Goal: Task Accomplishment & Management: Manage account settings

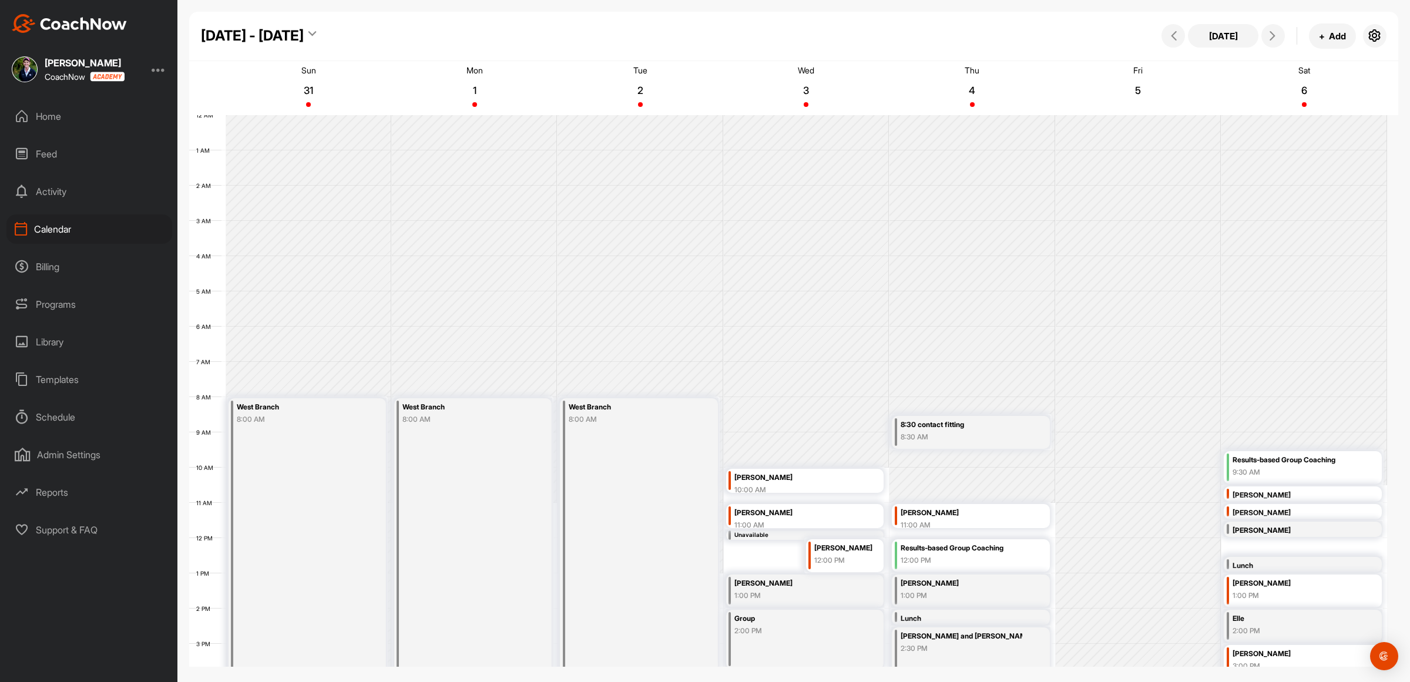
scroll to position [203, 0]
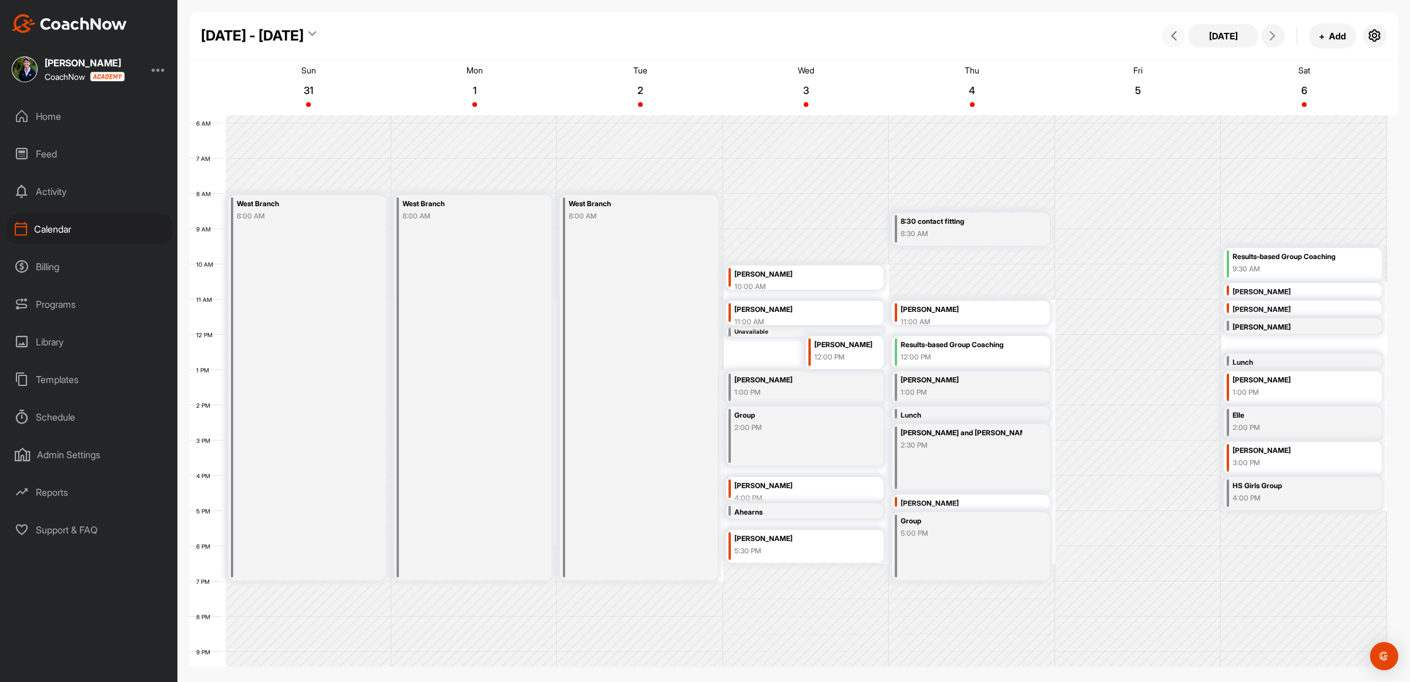
click at [1171, 36] on icon at bounding box center [1174, 35] width 9 height 9
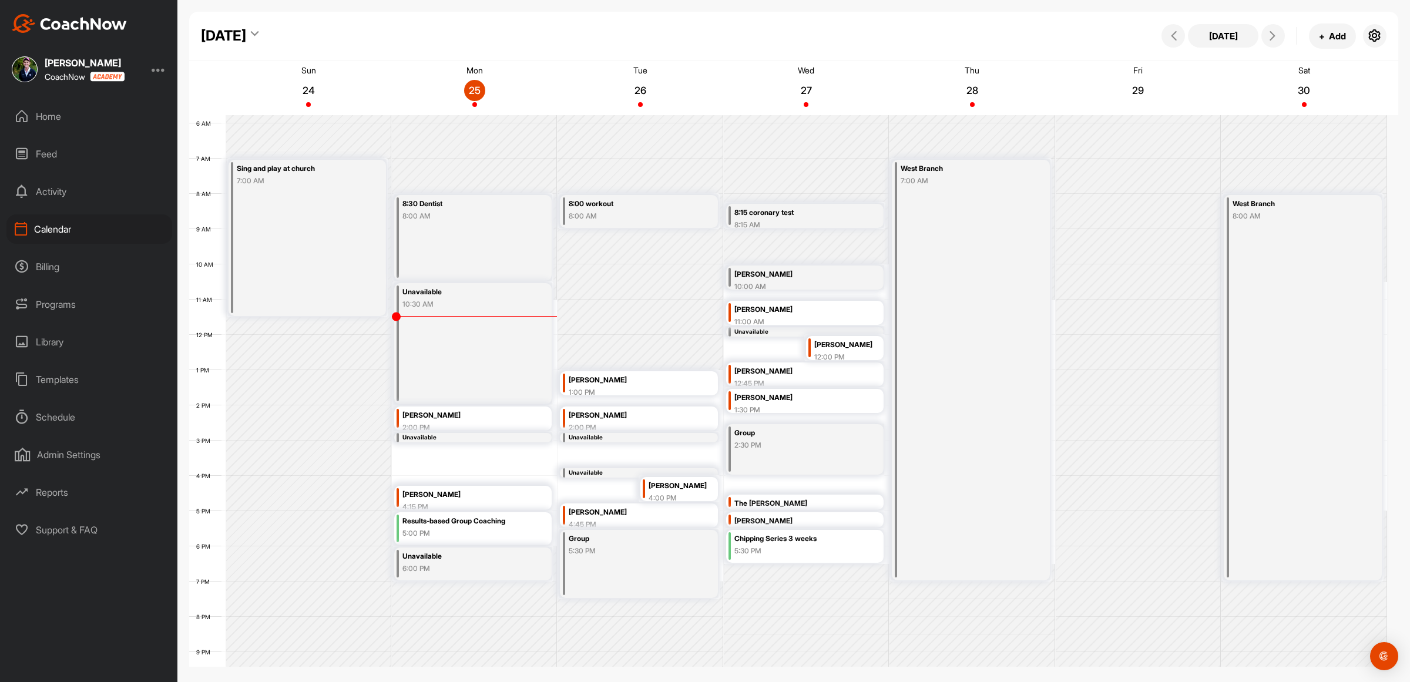
click at [803, 216] on div "8:15 coronary test" at bounding box center [796, 213] width 122 height 14
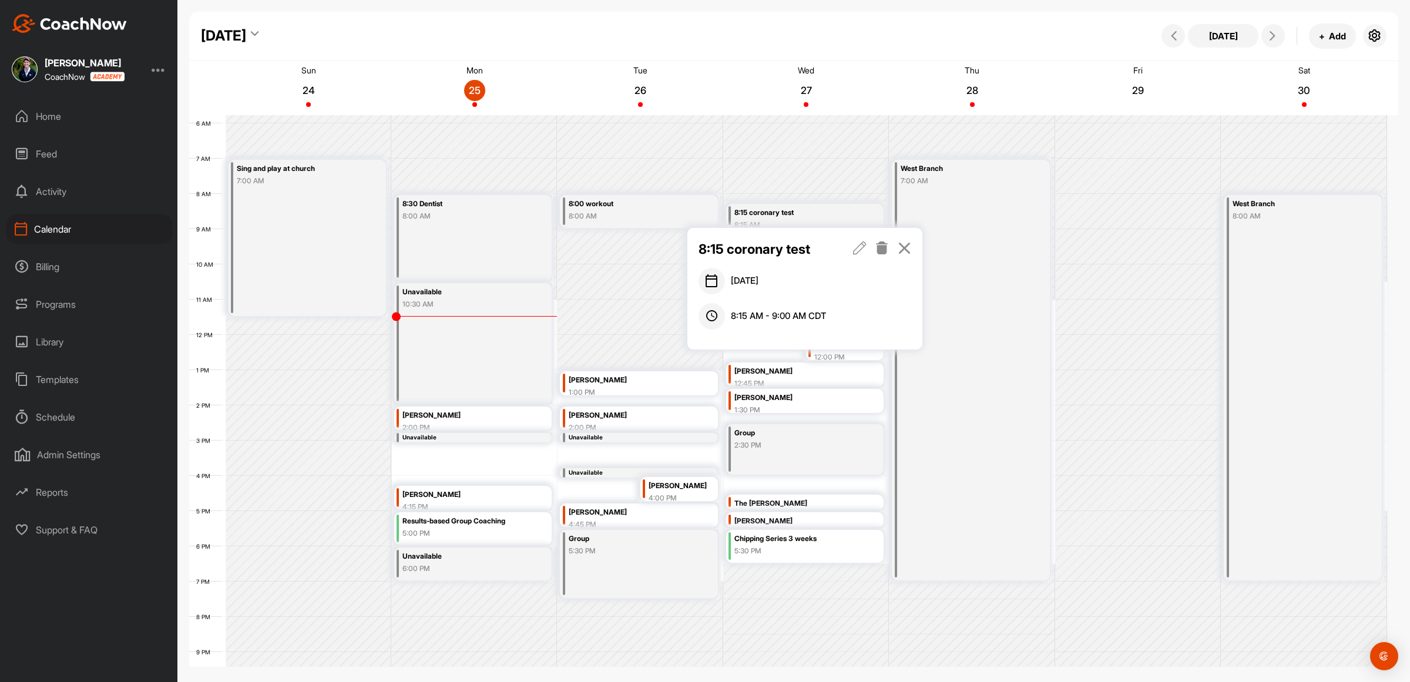
click at [860, 250] on icon at bounding box center [860, 248] width 14 height 13
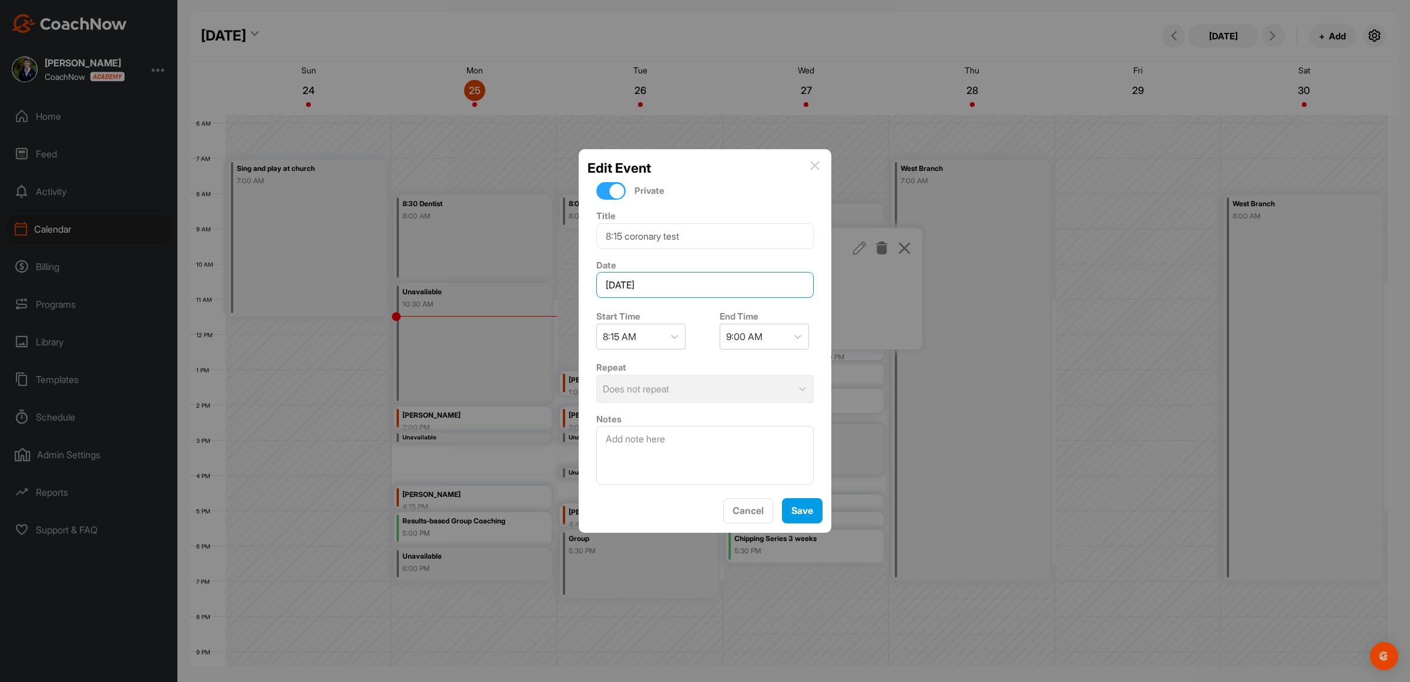
click at [694, 287] on input "[DATE]" at bounding box center [705, 285] width 217 height 26
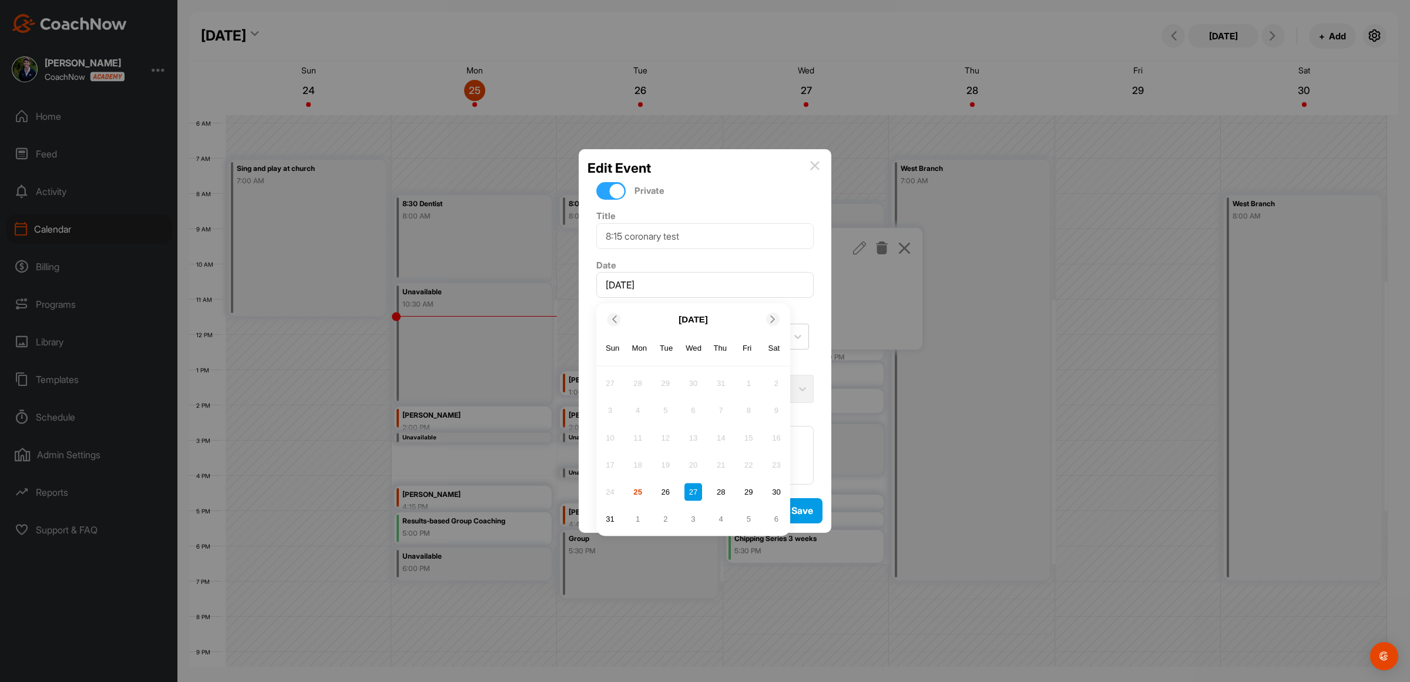
click at [771, 316] on icon at bounding box center [773, 320] width 8 height 8
click at [750, 406] on div "12" at bounding box center [749, 411] width 18 height 18
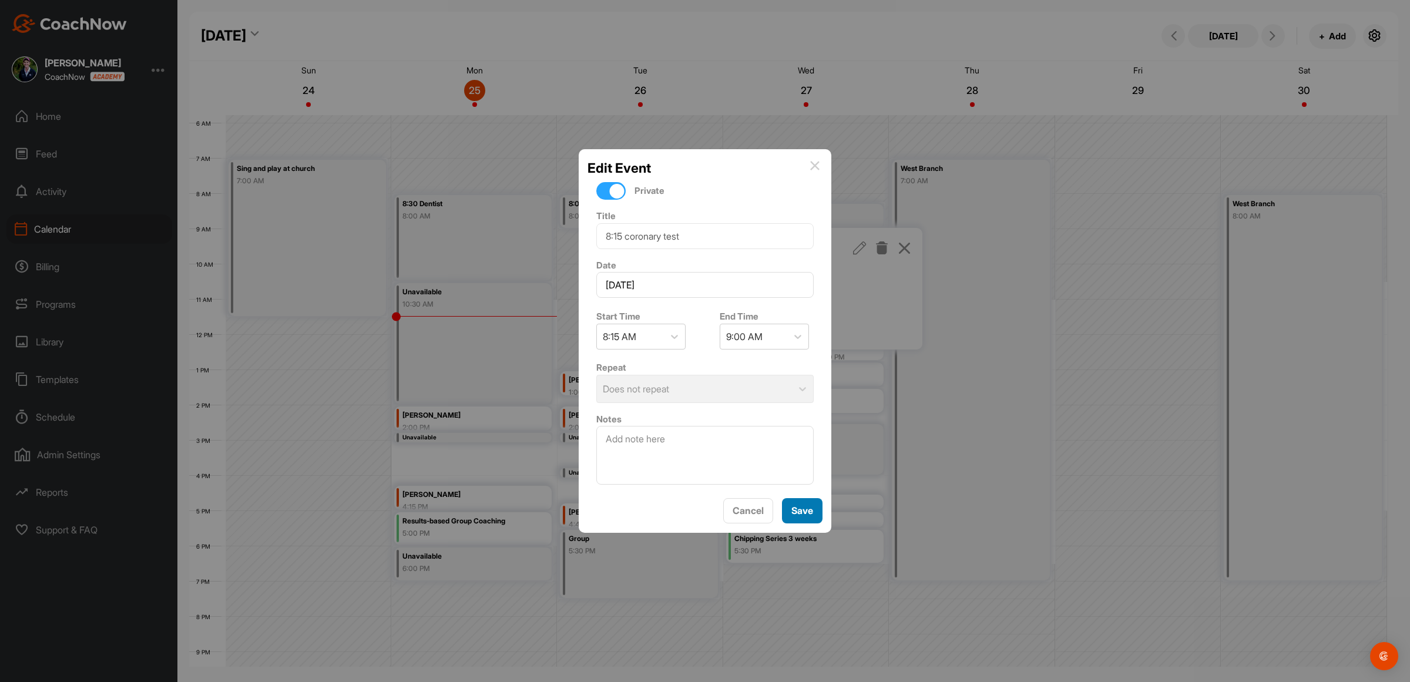
click at [806, 511] on button "Save" at bounding box center [802, 510] width 41 height 25
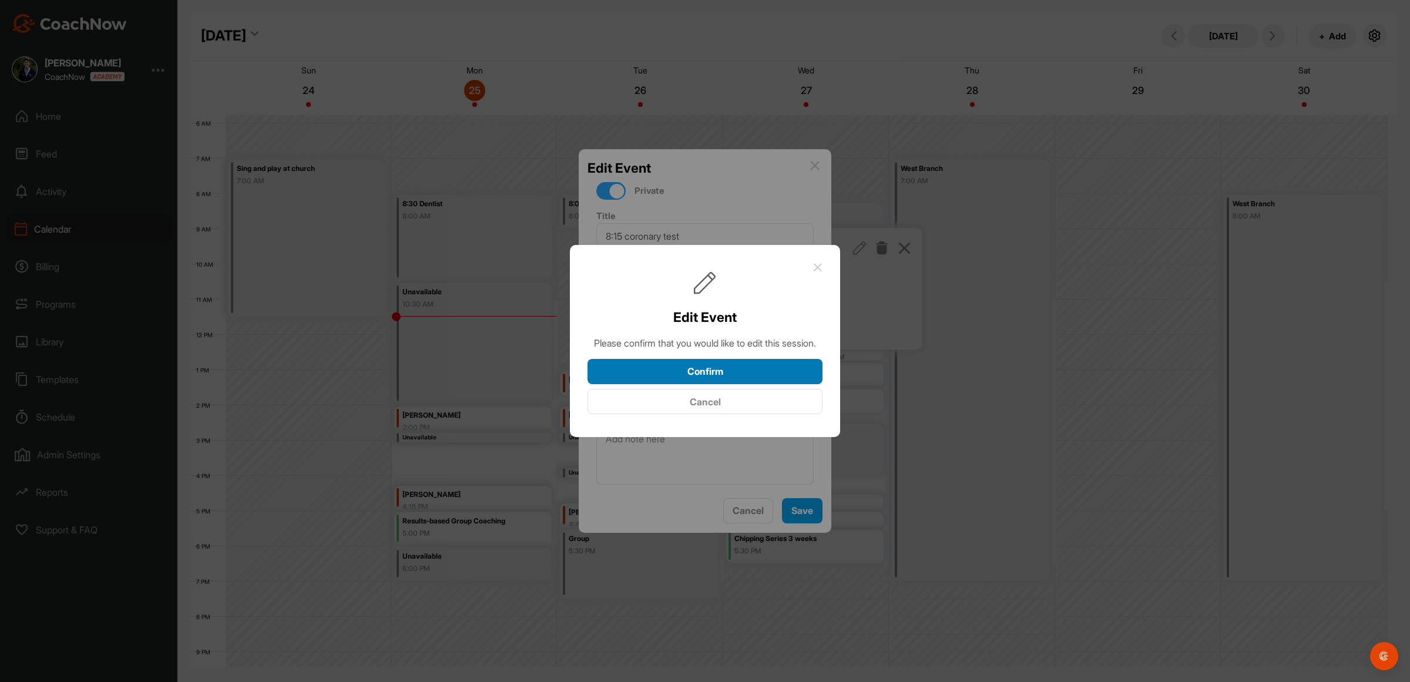
click at [721, 374] on button "Confirm" at bounding box center [705, 371] width 235 height 25
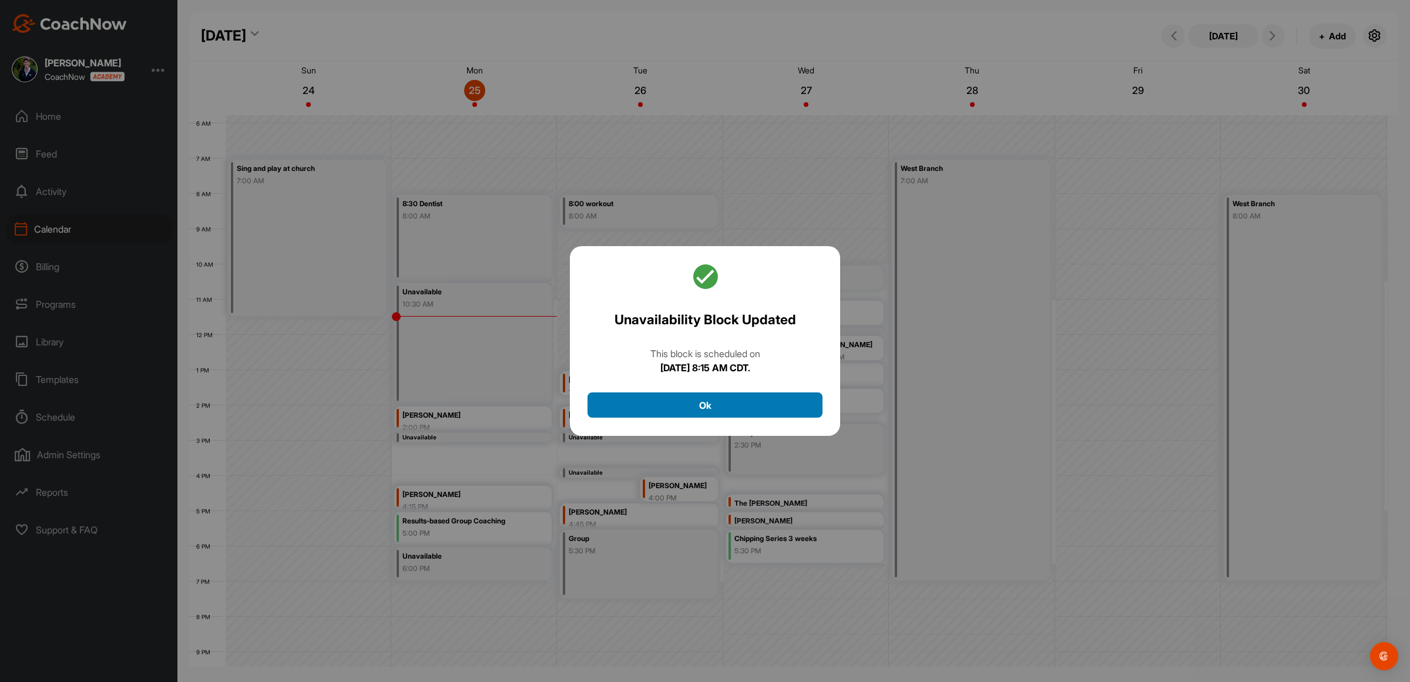
click at [695, 406] on button "Ok" at bounding box center [705, 405] width 235 height 25
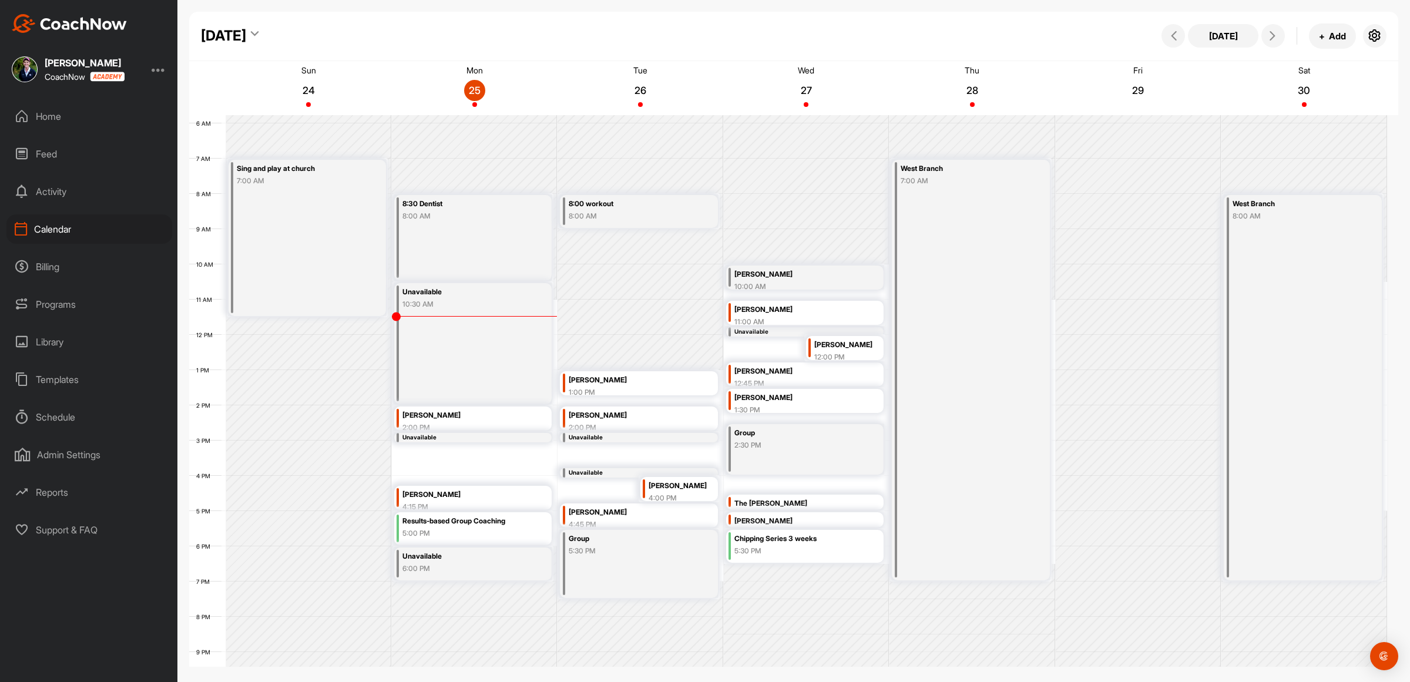
click at [842, 282] on div "10:00 AM" at bounding box center [796, 287] width 122 height 11
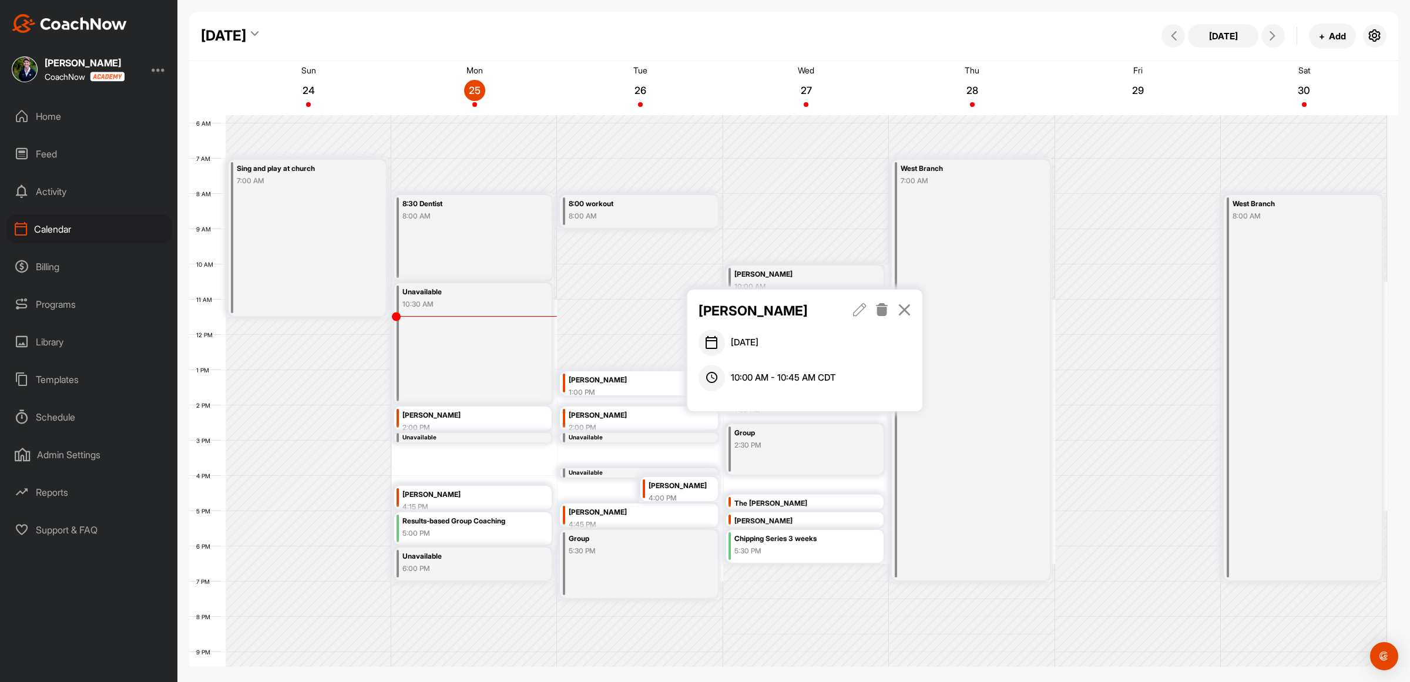
click at [880, 309] on icon at bounding box center [883, 309] width 14 height 13
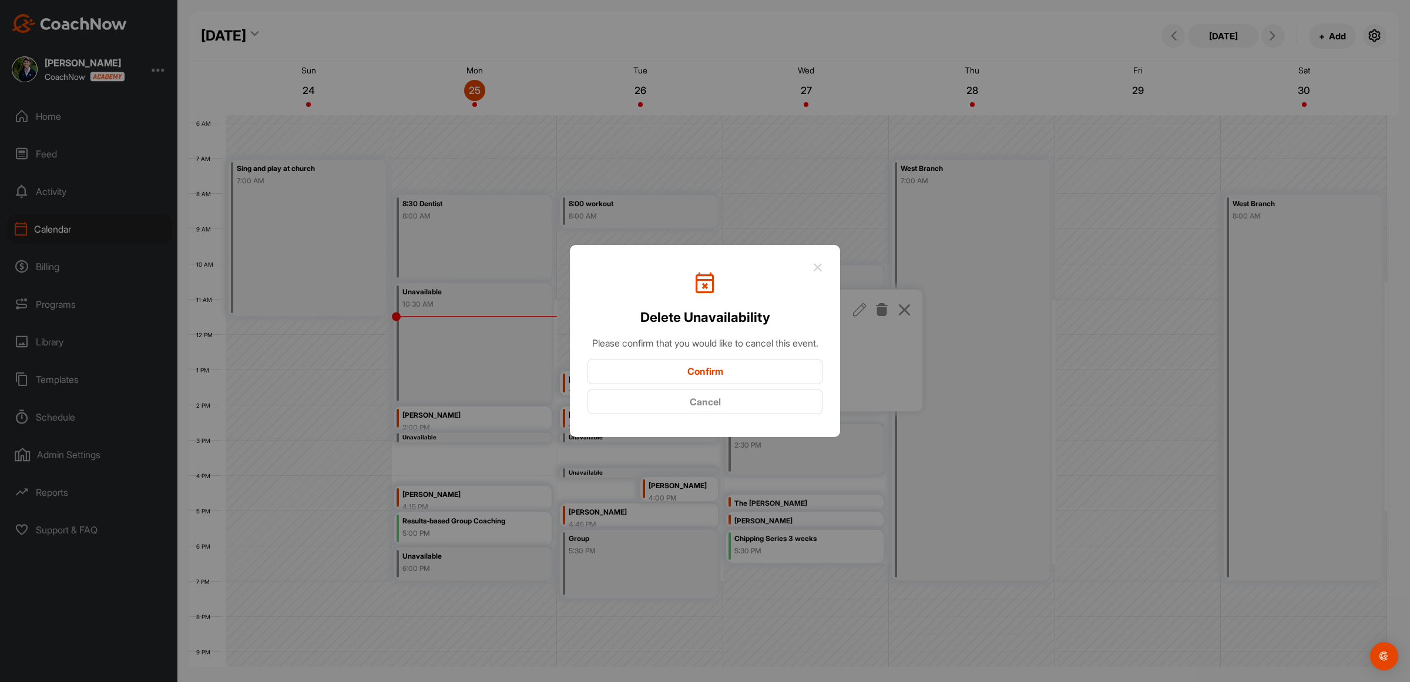
click at [703, 371] on button "Confirm" at bounding box center [705, 371] width 235 height 25
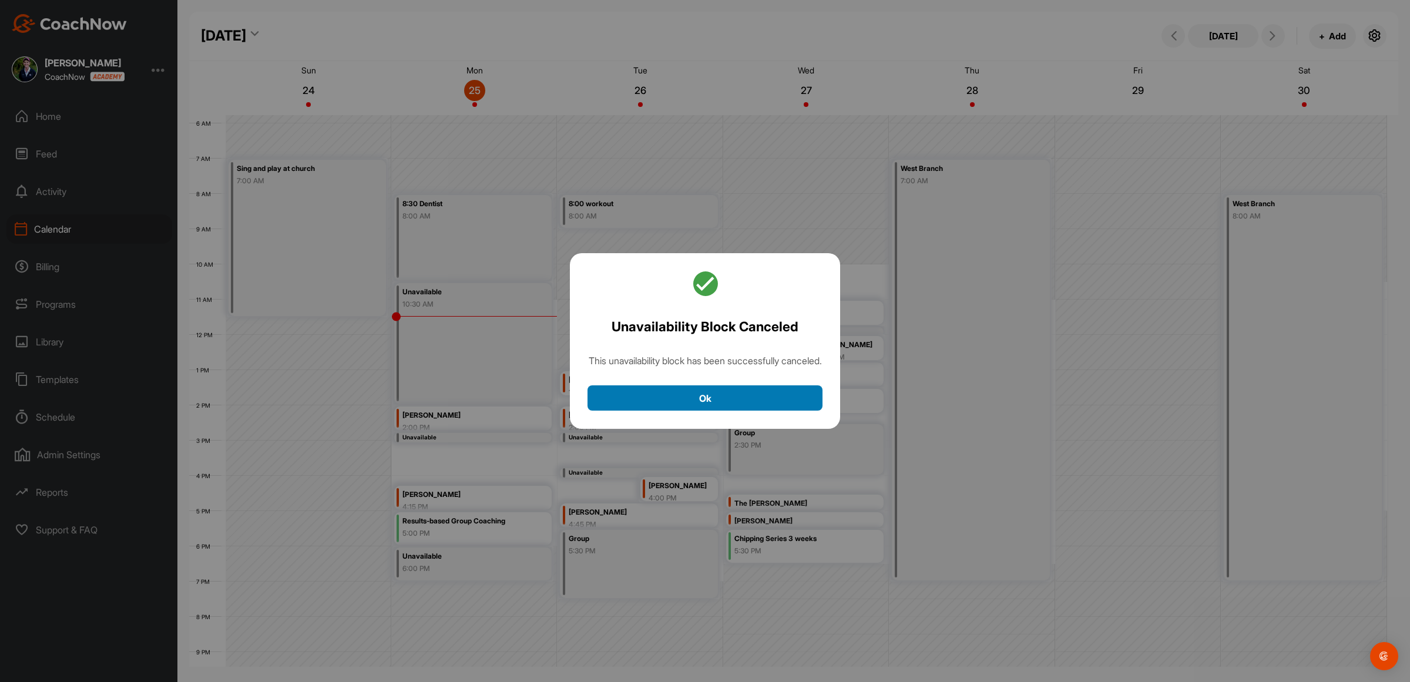
click at [708, 398] on button "Ok" at bounding box center [705, 398] width 235 height 25
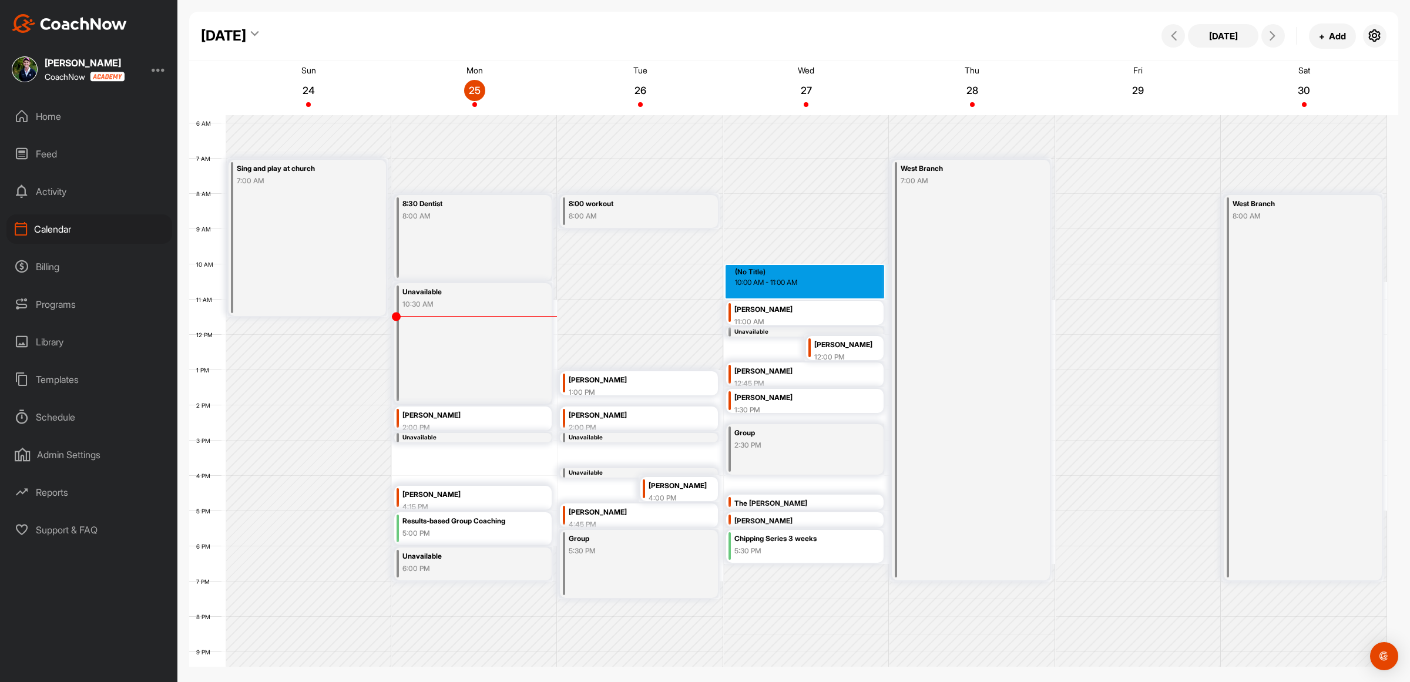
click at [785, 269] on div "12 AM 1 AM 2 AM 3 AM 4 AM 5 AM 6 AM 7 AM 8 AM 9 AM 10 AM 11 AM 12 PM 1 PM 2 PM …" at bounding box center [788, 335] width 1198 height 846
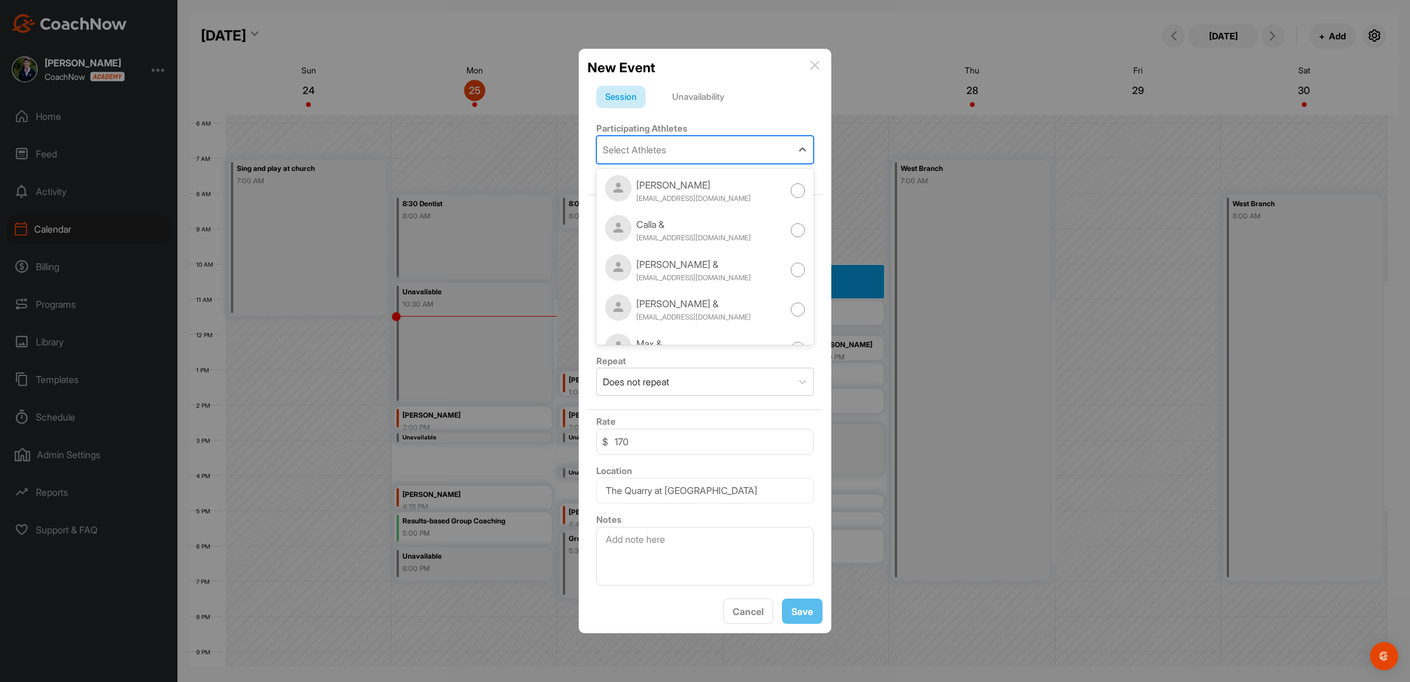
click at [682, 148] on div "Select Athletes" at bounding box center [694, 149] width 195 height 27
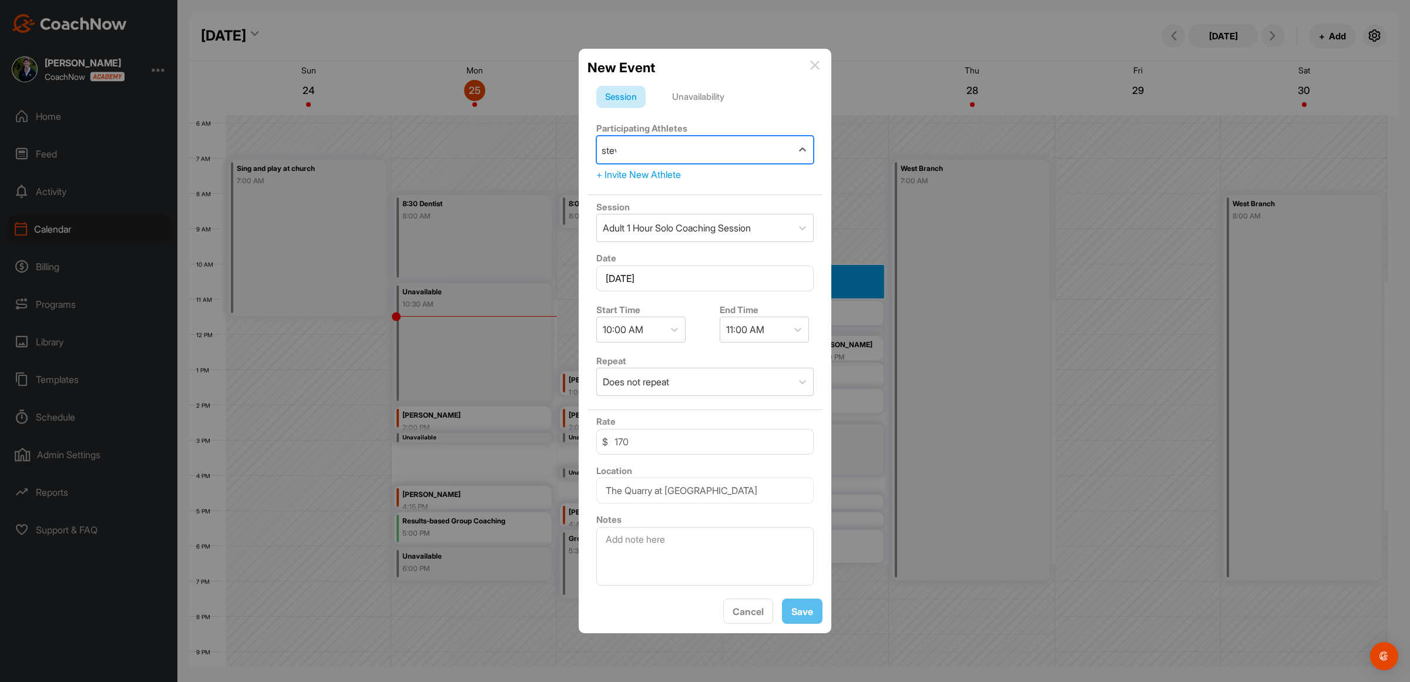
type input "[PERSON_NAME]"
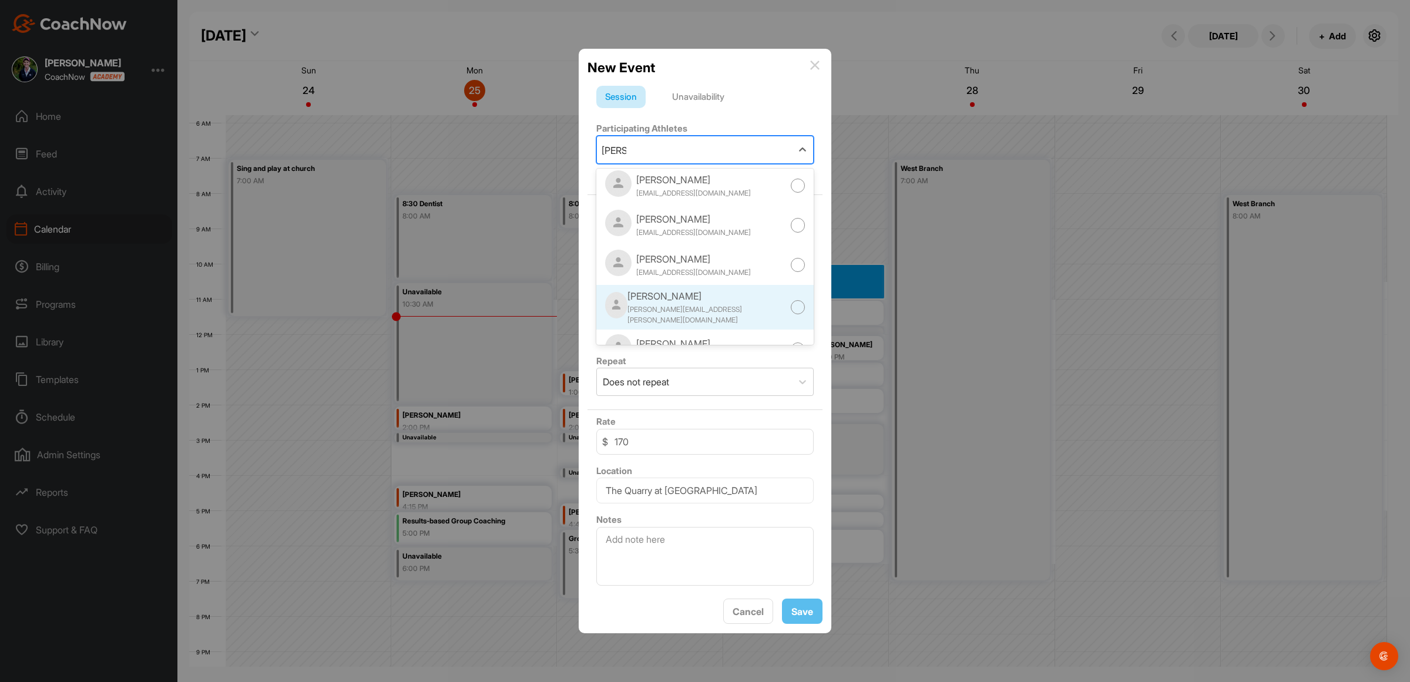
scroll to position [367, 0]
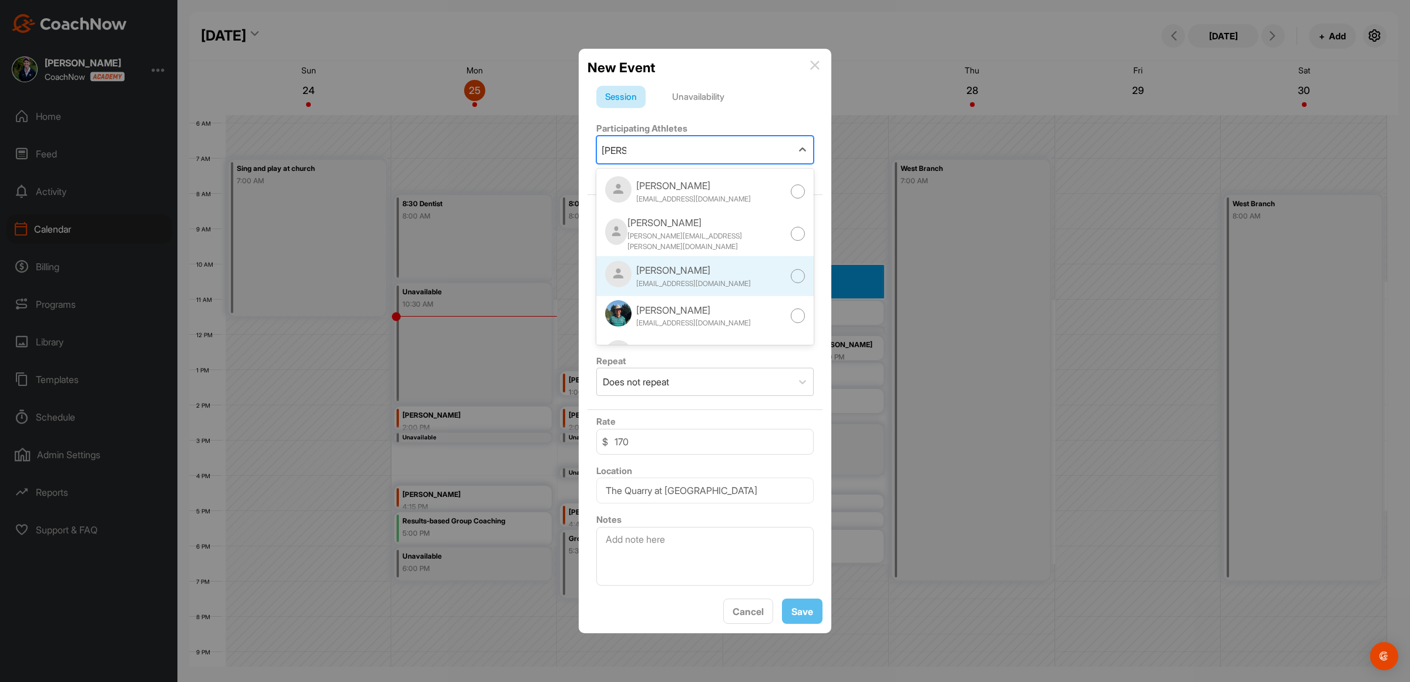
click at [791, 269] on div at bounding box center [798, 276] width 15 height 15
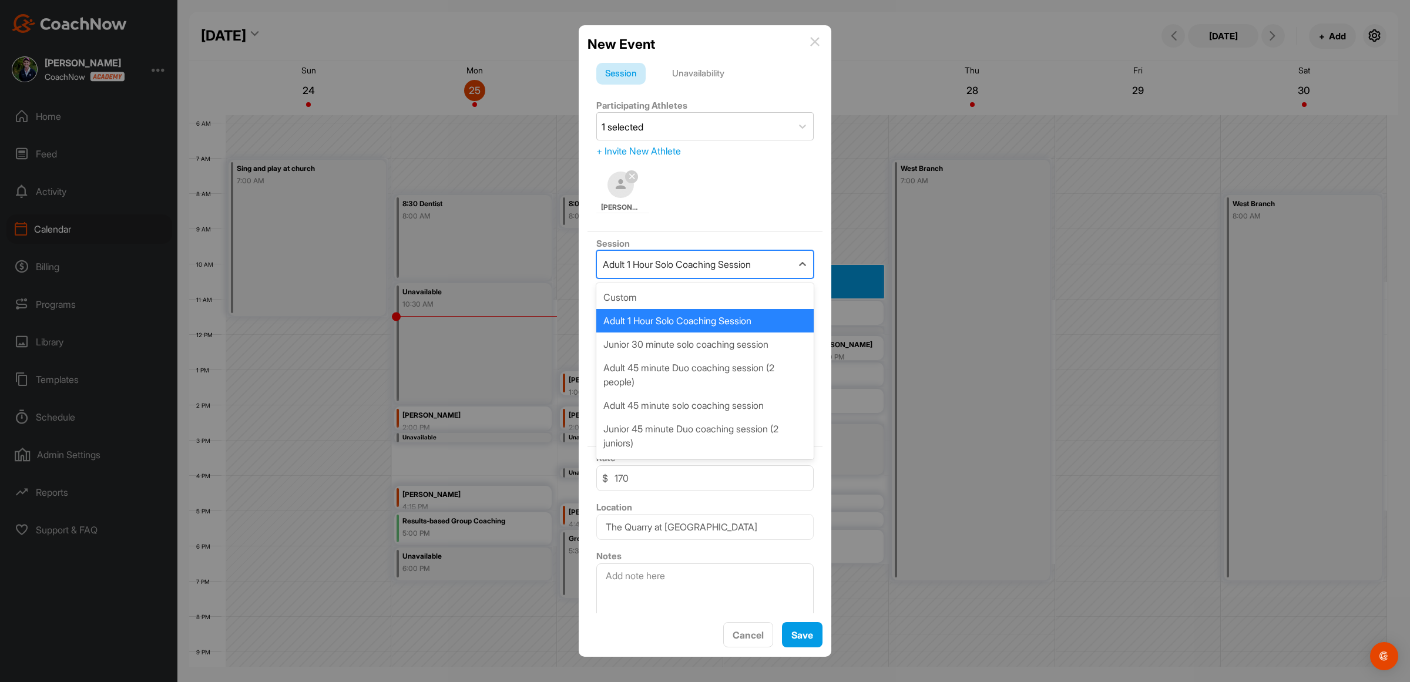
click at [736, 267] on div "Adult 1 Hour Solo Coaching Session" at bounding box center [677, 264] width 148 height 14
click at [655, 406] on div "Adult 45 minute solo coaching session" at bounding box center [705, 406] width 217 height 24
type input "125"
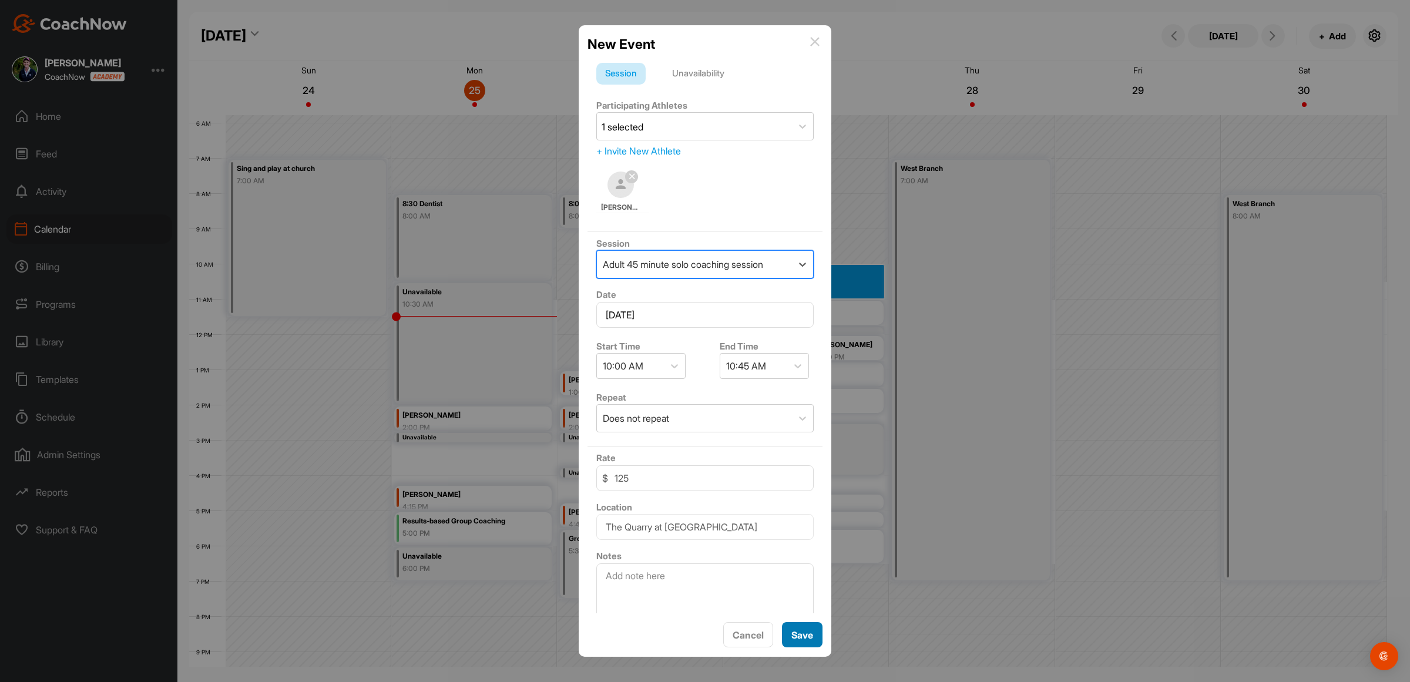
click at [797, 630] on button "Save" at bounding box center [802, 634] width 41 height 25
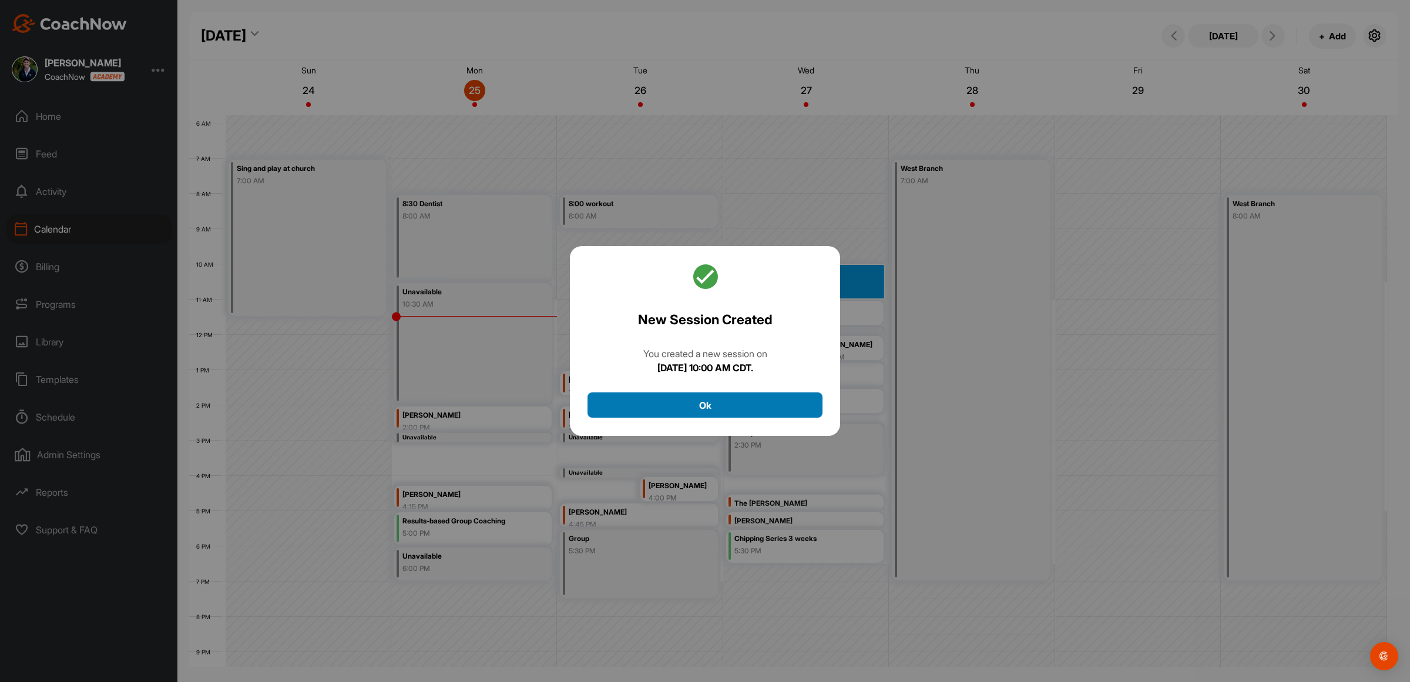
click at [704, 403] on button "Ok" at bounding box center [705, 405] width 235 height 25
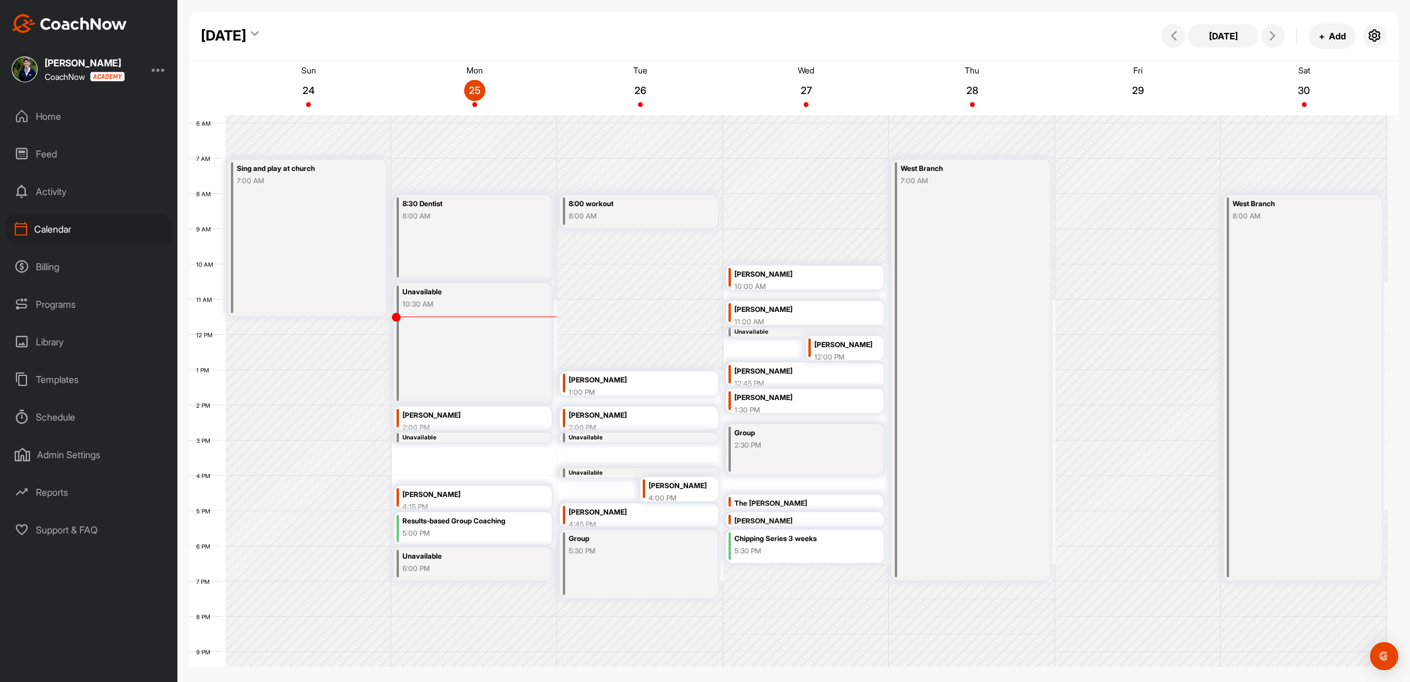
click at [428, 523] on div "Results-based Group Coaching" at bounding box center [464, 522] width 122 height 14
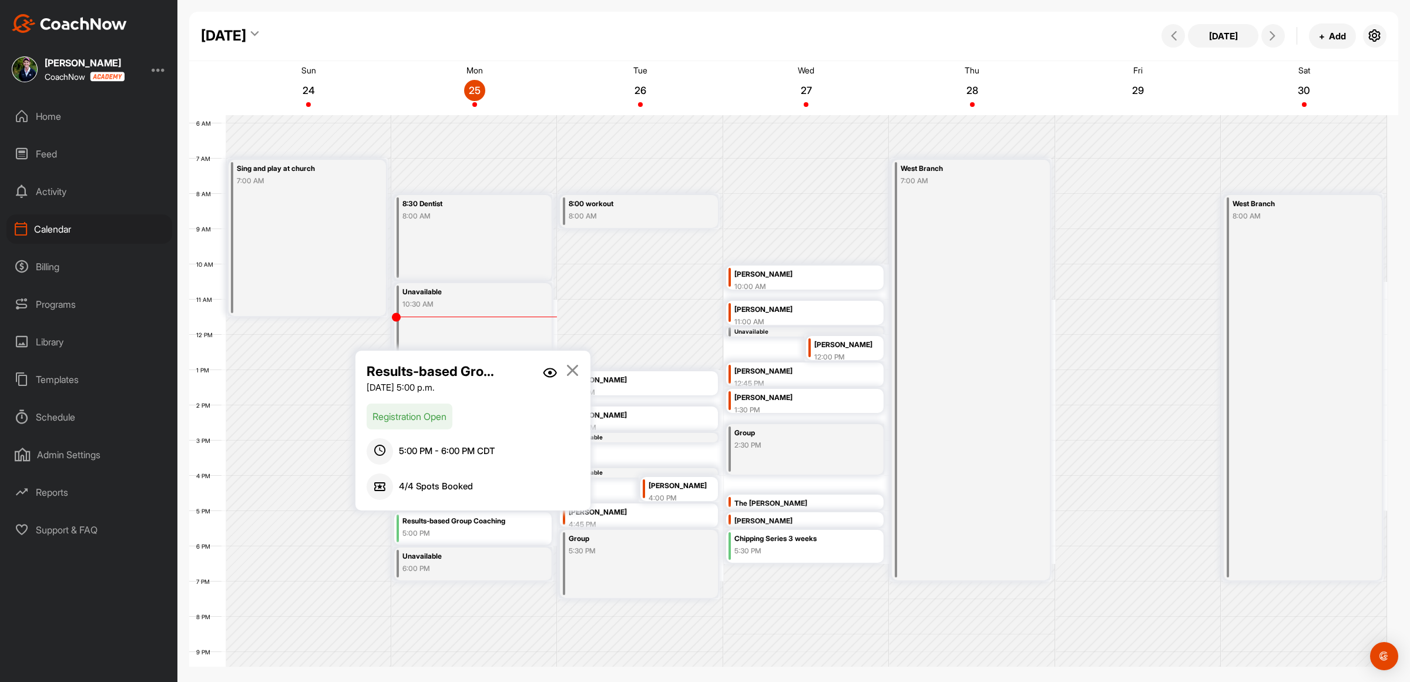
click at [554, 373] on img at bounding box center [550, 373] width 14 height 10
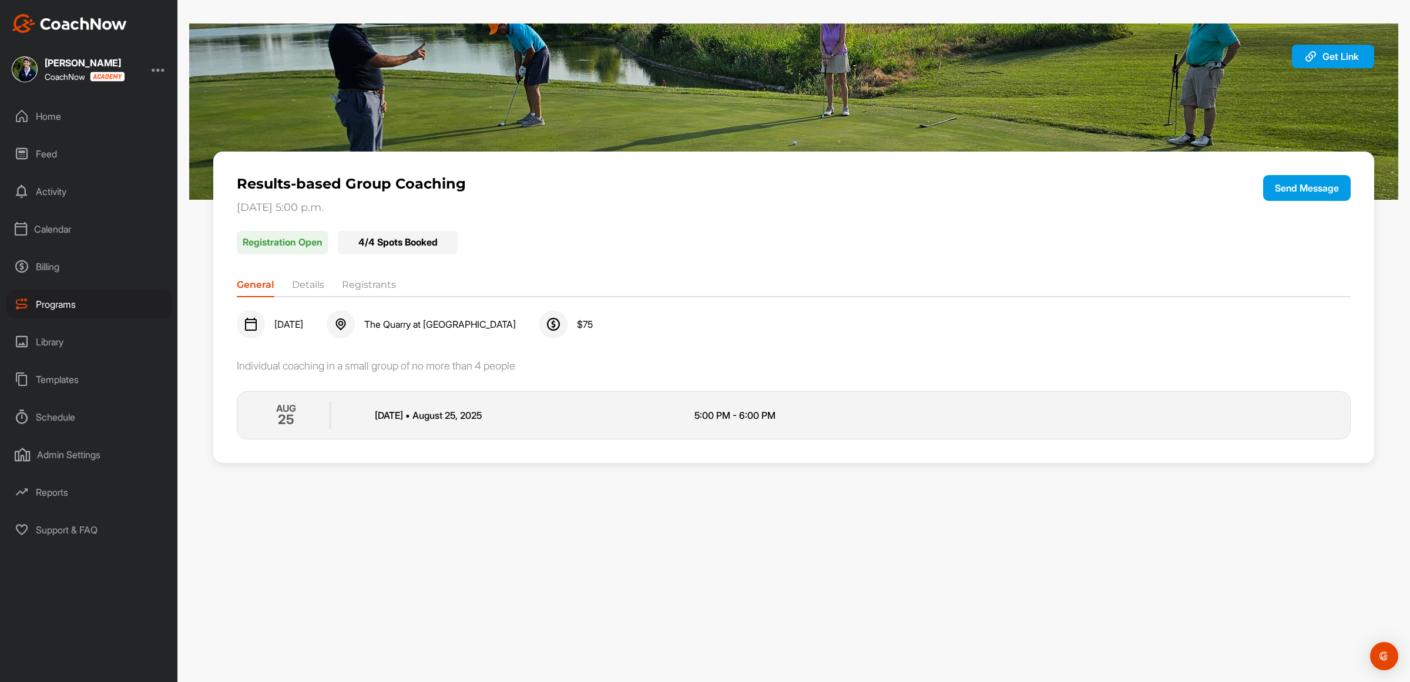
click at [360, 283] on li "Registrants" at bounding box center [369, 287] width 54 height 19
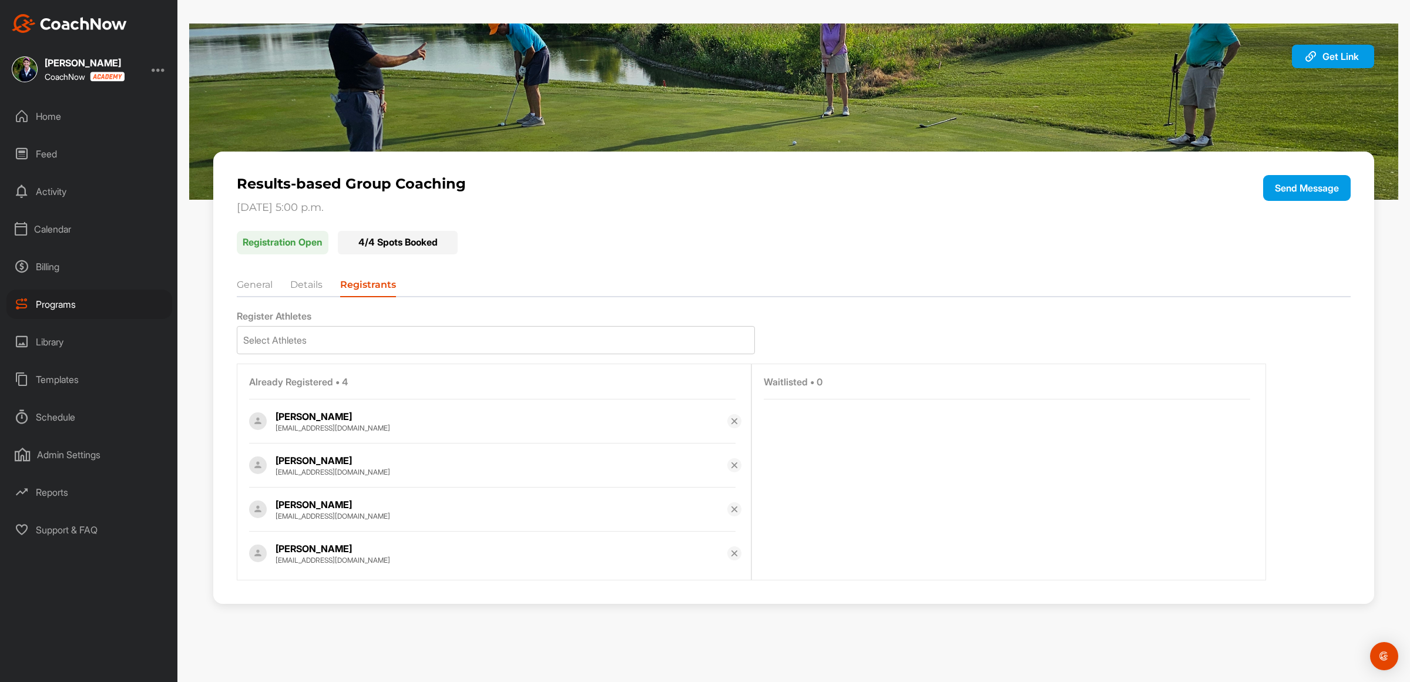
click at [53, 227] on div "Calendar" at bounding box center [89, 229] width 166 height 29
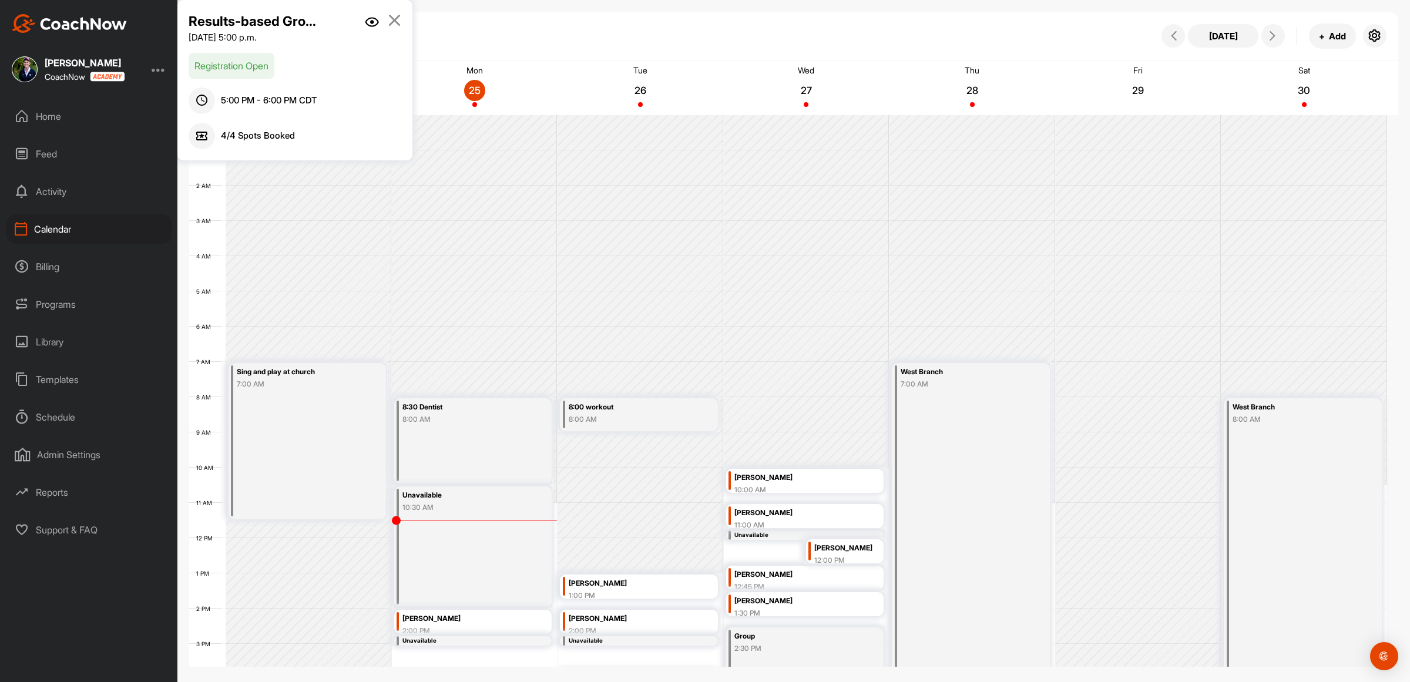
scroll to position [203, 0]
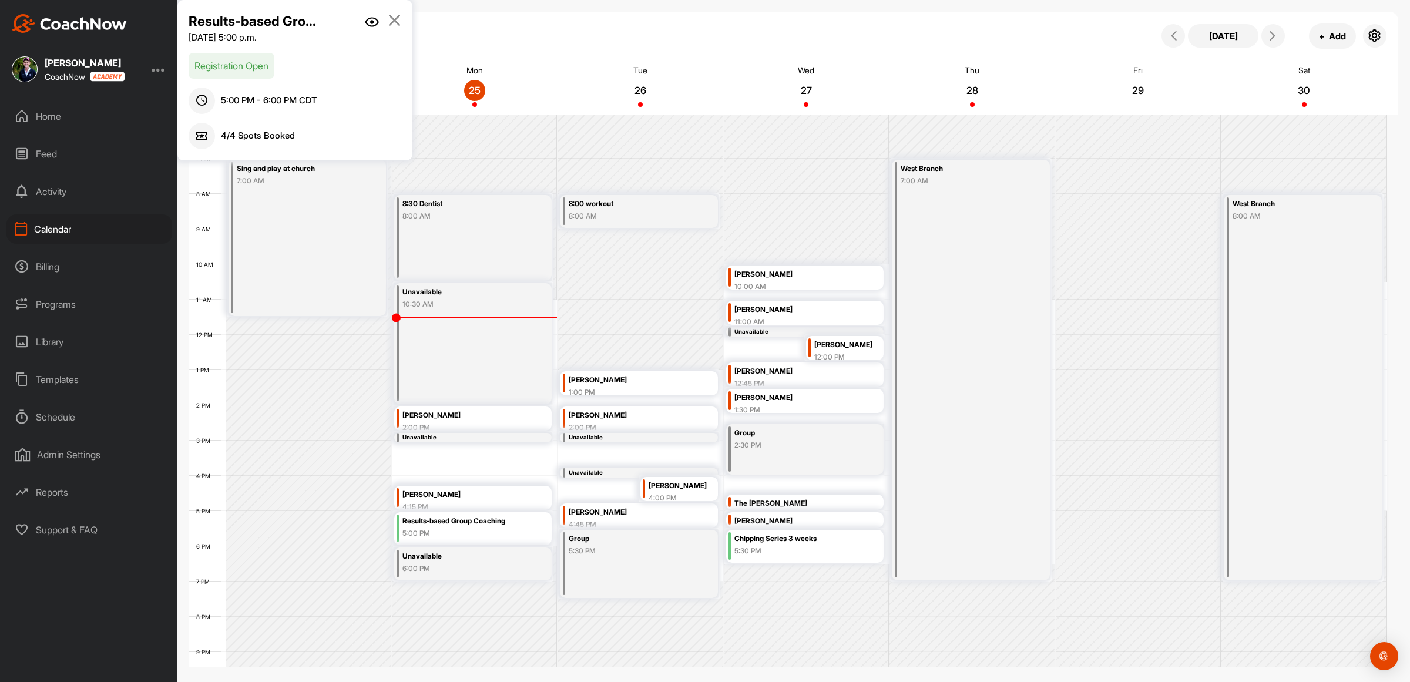
click at [394, 18] on icon at bounding box center [395, 20] width 14 height 13
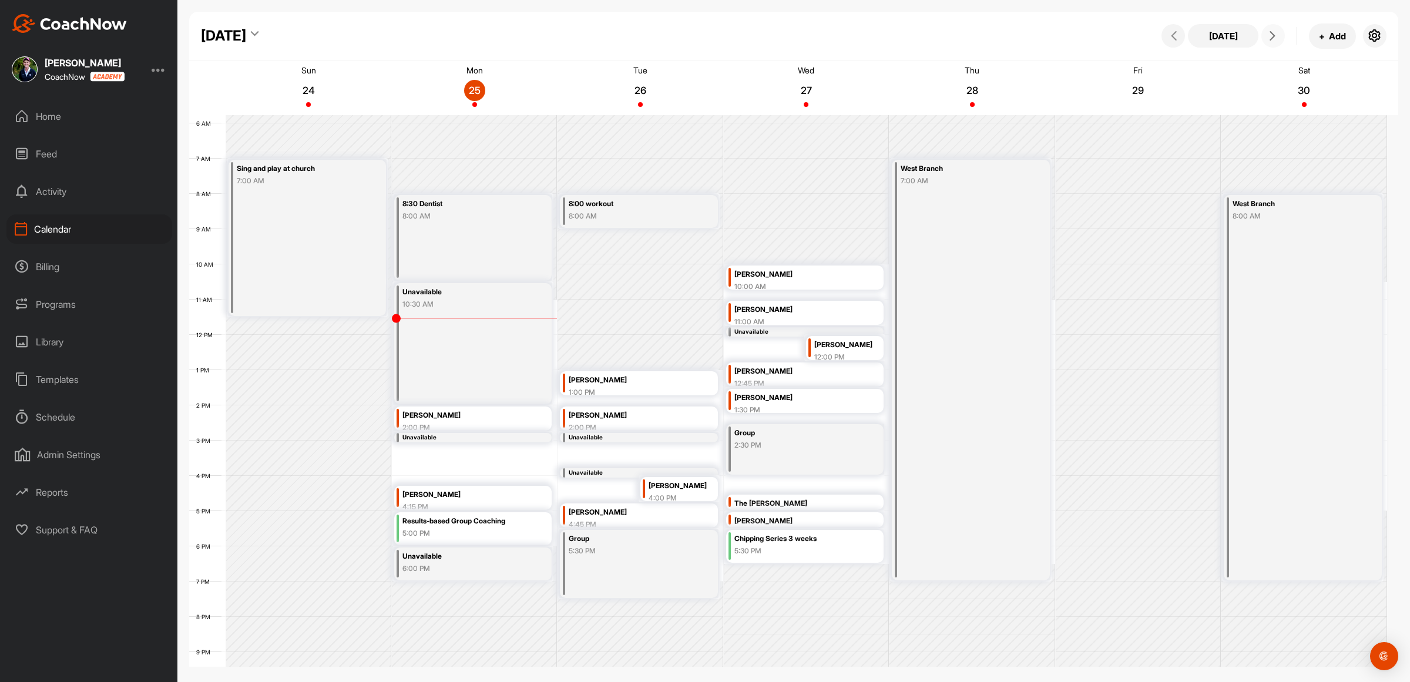
click at [1270, 33] on icon at bounding box center [1272, 35] width 9 height 9
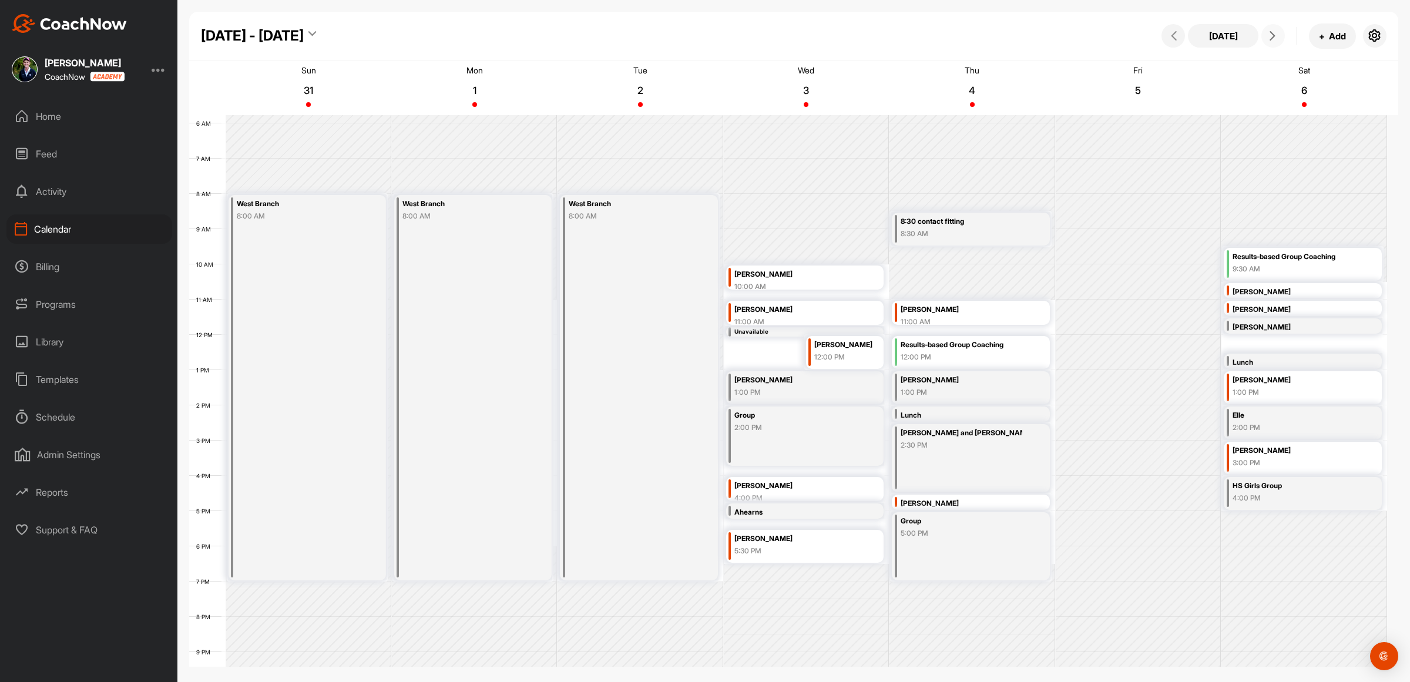
click at [1270, 33] on icon at bounding box center [1272, 35] width 9 height 9
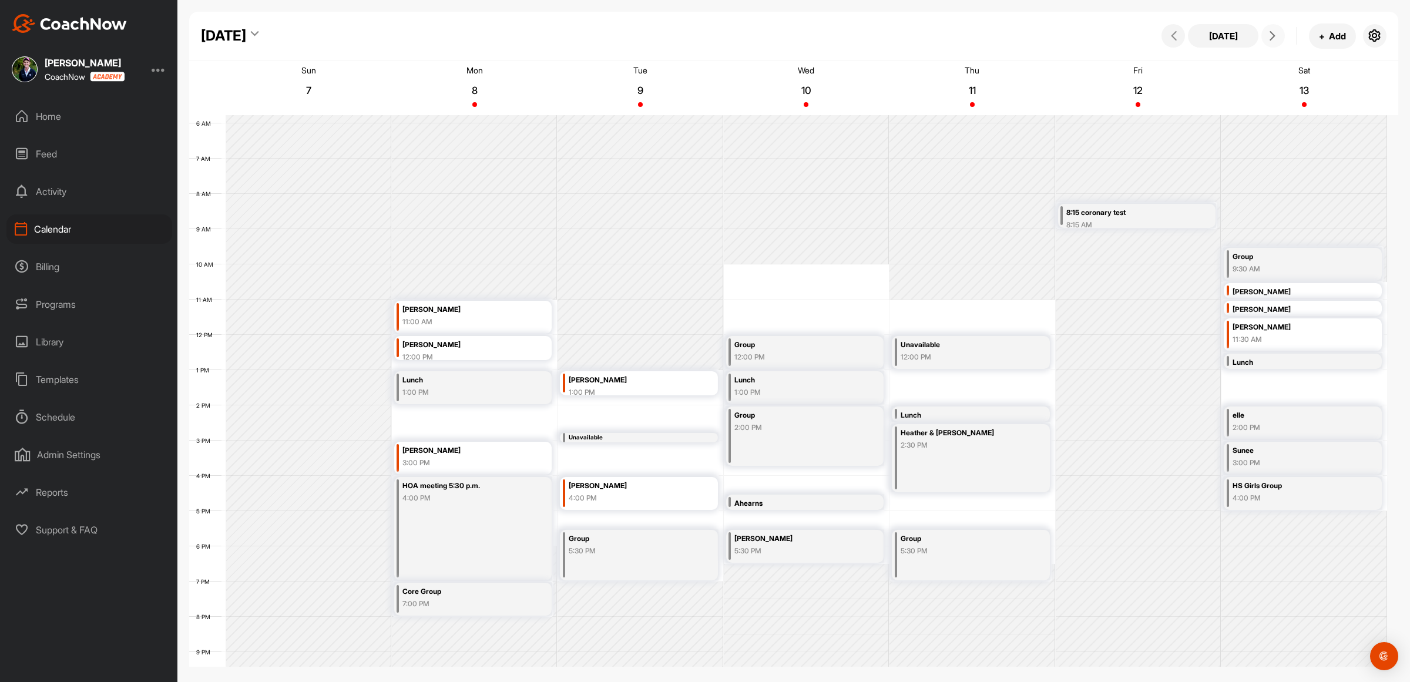
click at [1270, 33] on icon at bounding box center [1272, 35] width 9 height 9
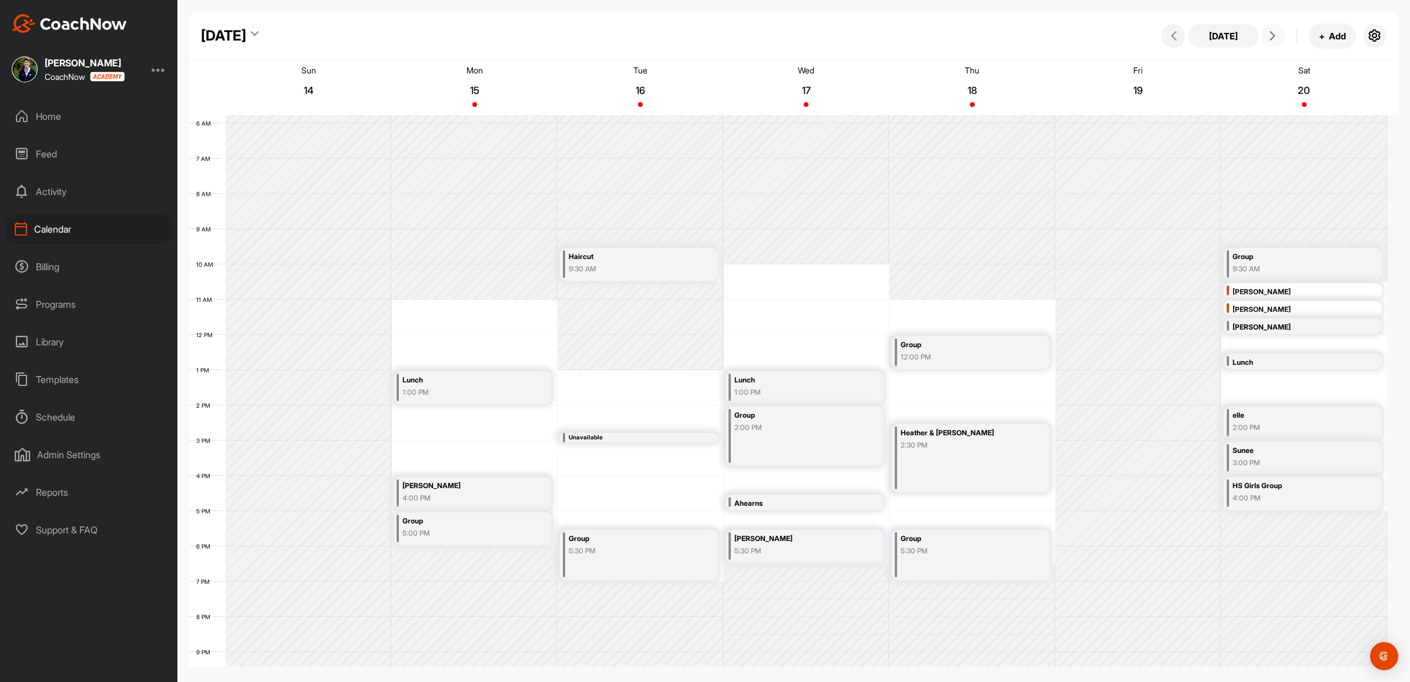
click at [1268, 35] on icon at bounding box center [1272, 35] width 9 height 9
